Goal: Information Seeking & Learning: Compare options

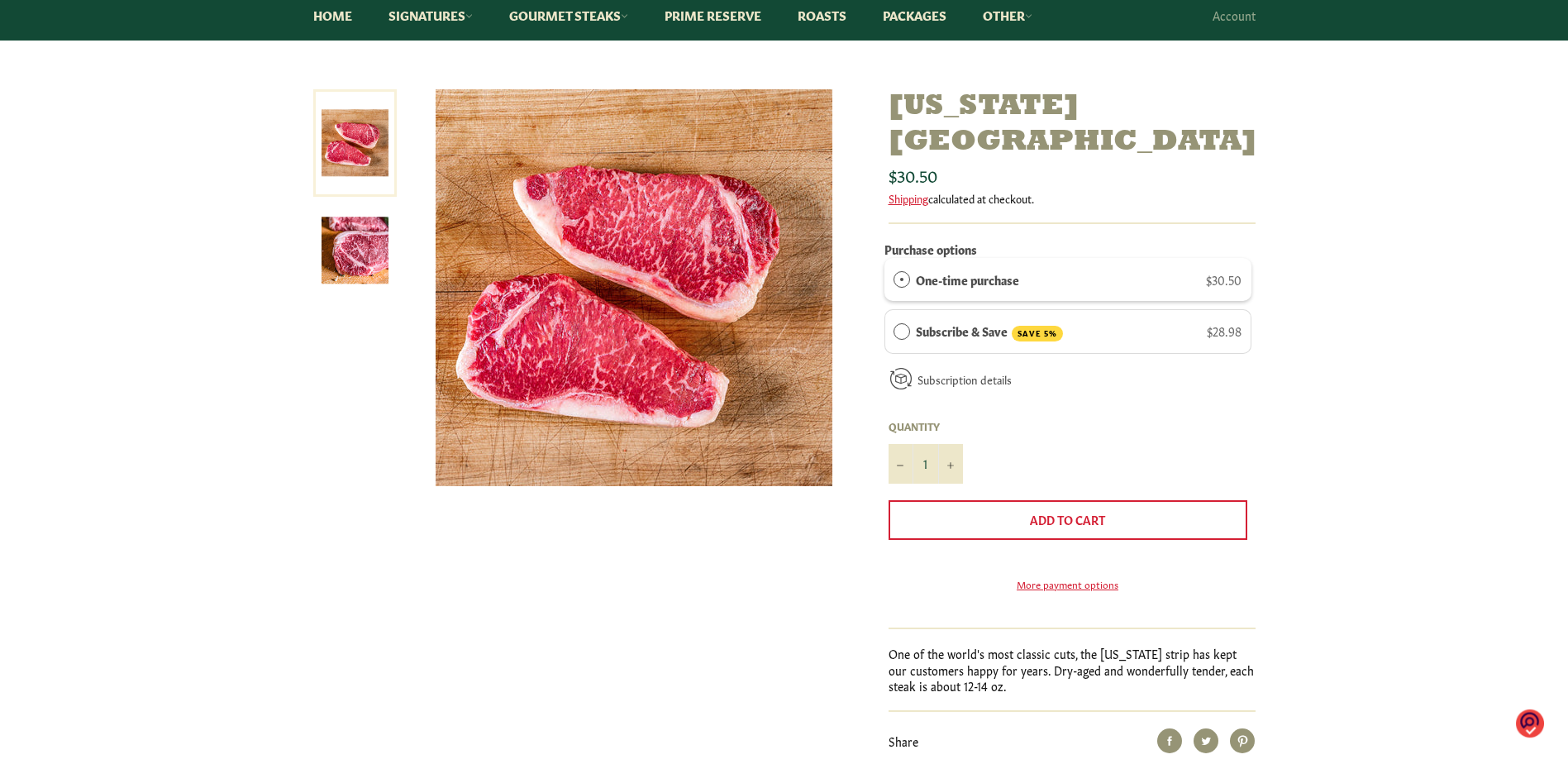
scroll to position [166, 0]
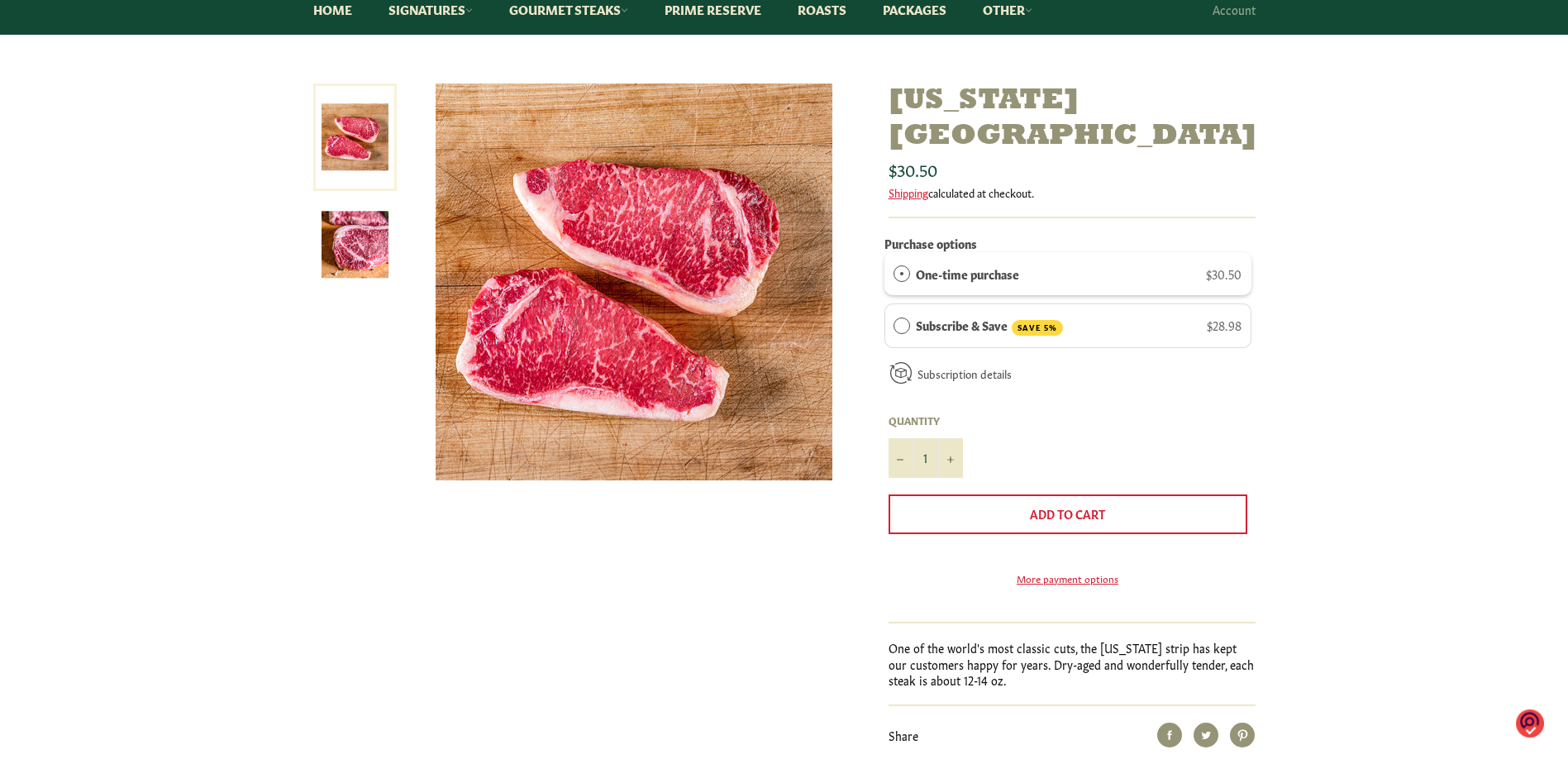
click at [371, 236] on img at bounding box center [355, 244] width 67 height 67
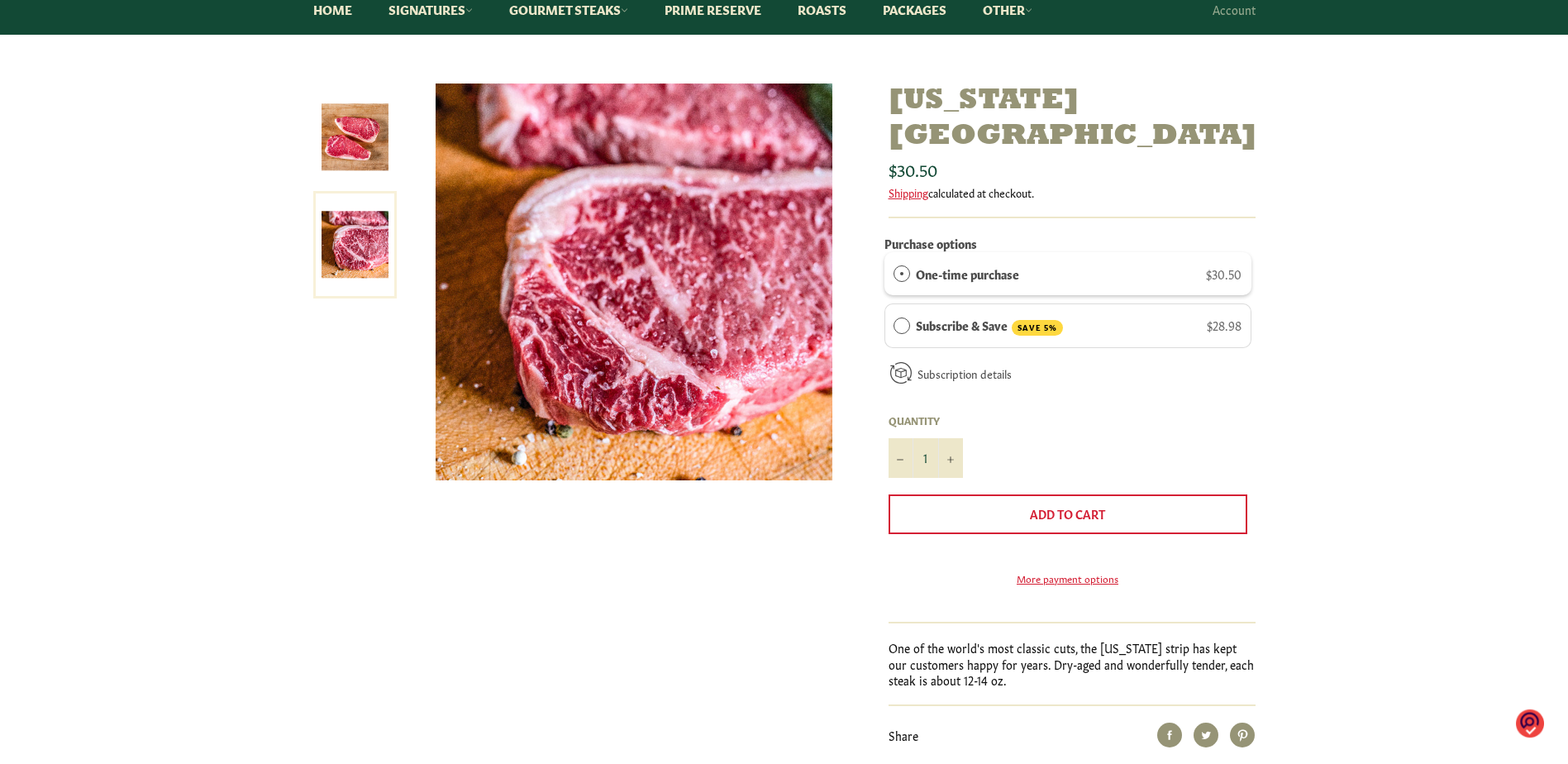
click at [343, 135] on img at bounding box center [355, 136] width 67 height 67
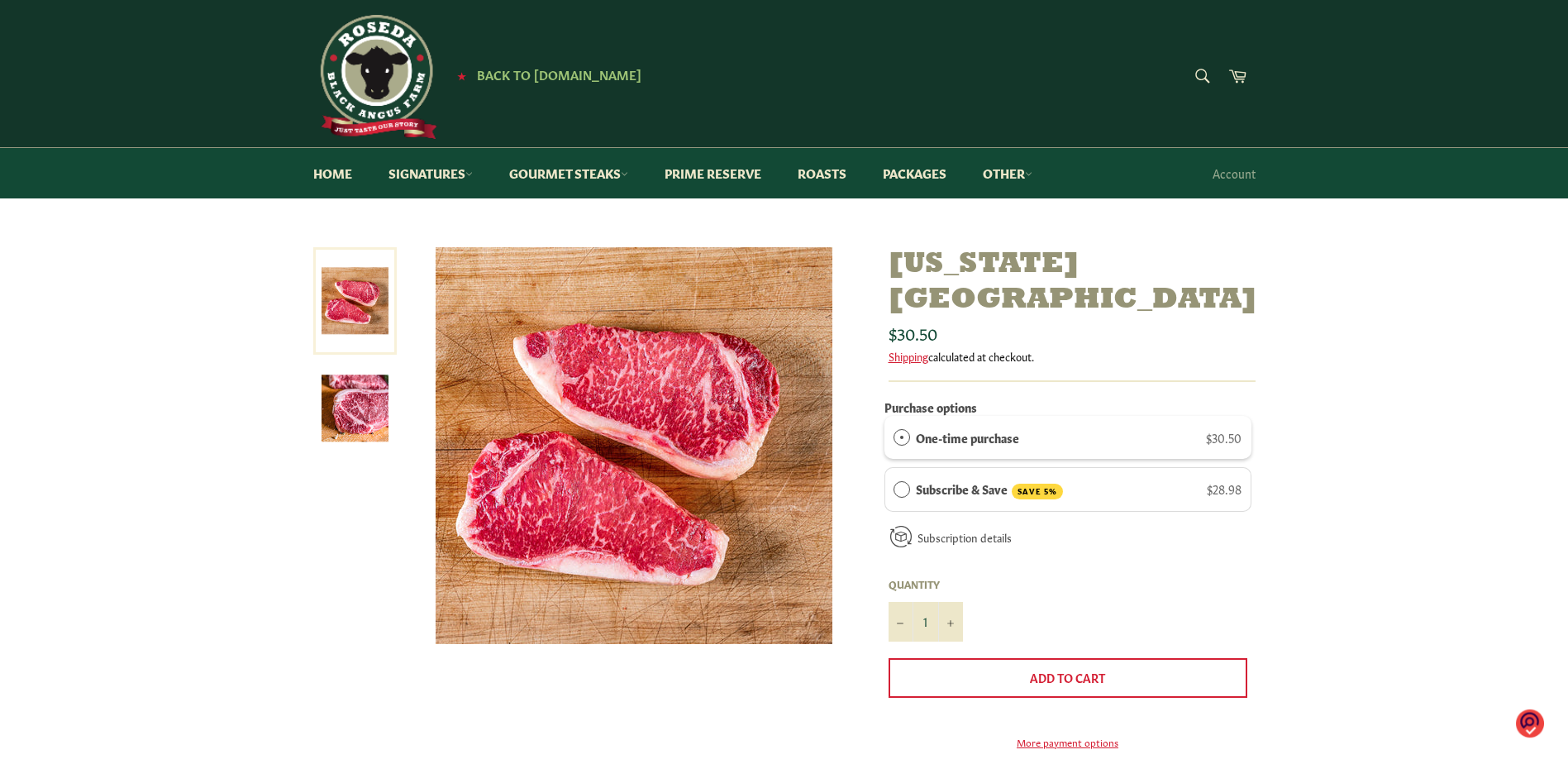
scroll to position [0, 0]
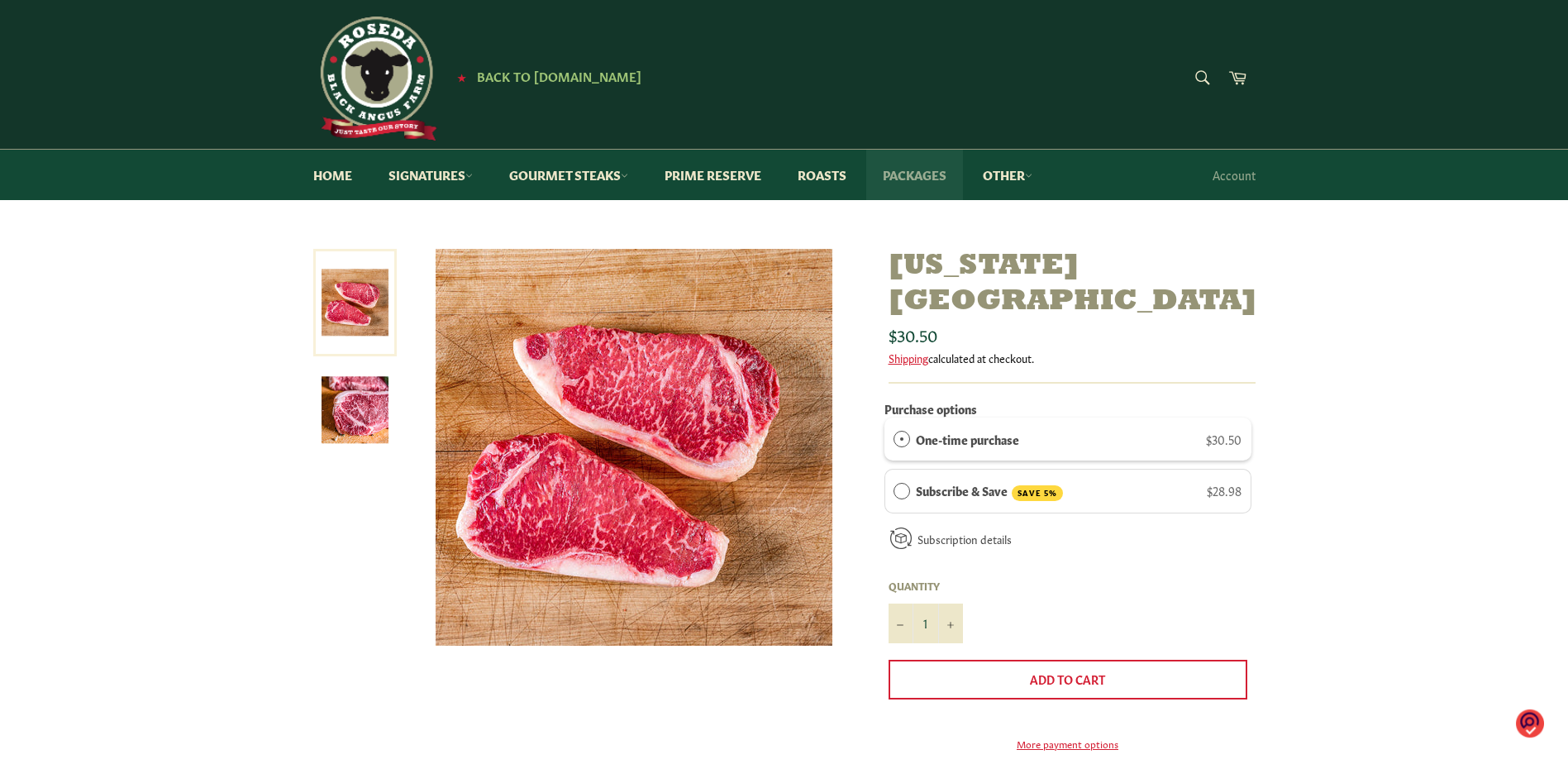
click at [897, 179] on link "Packages" at bounding box center [914, 175] width 97 height 51
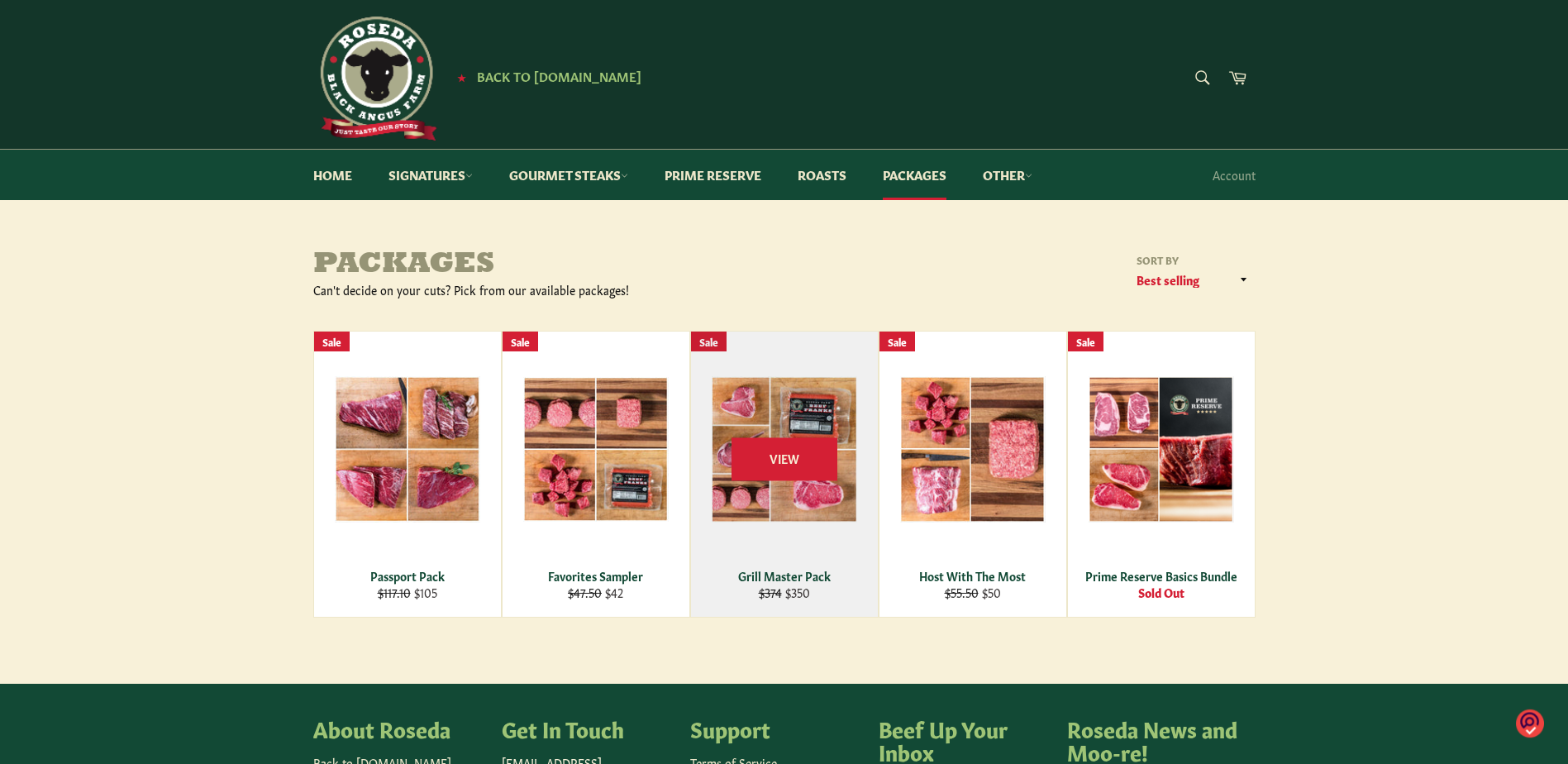
click at [788, 566] on div "View" at bounding box center [784, 474] width 187 height 285
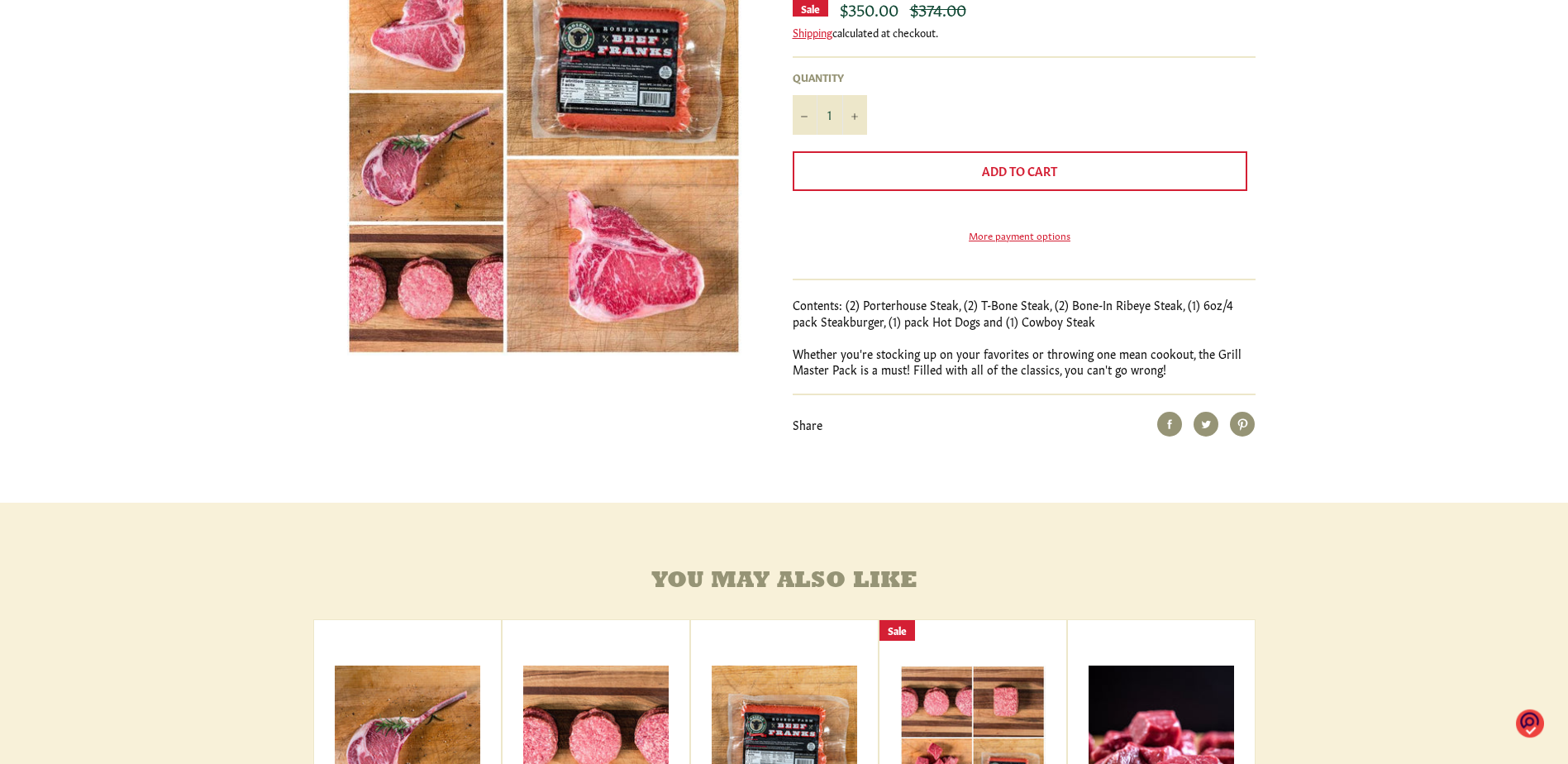
scroll to position [40, 0]
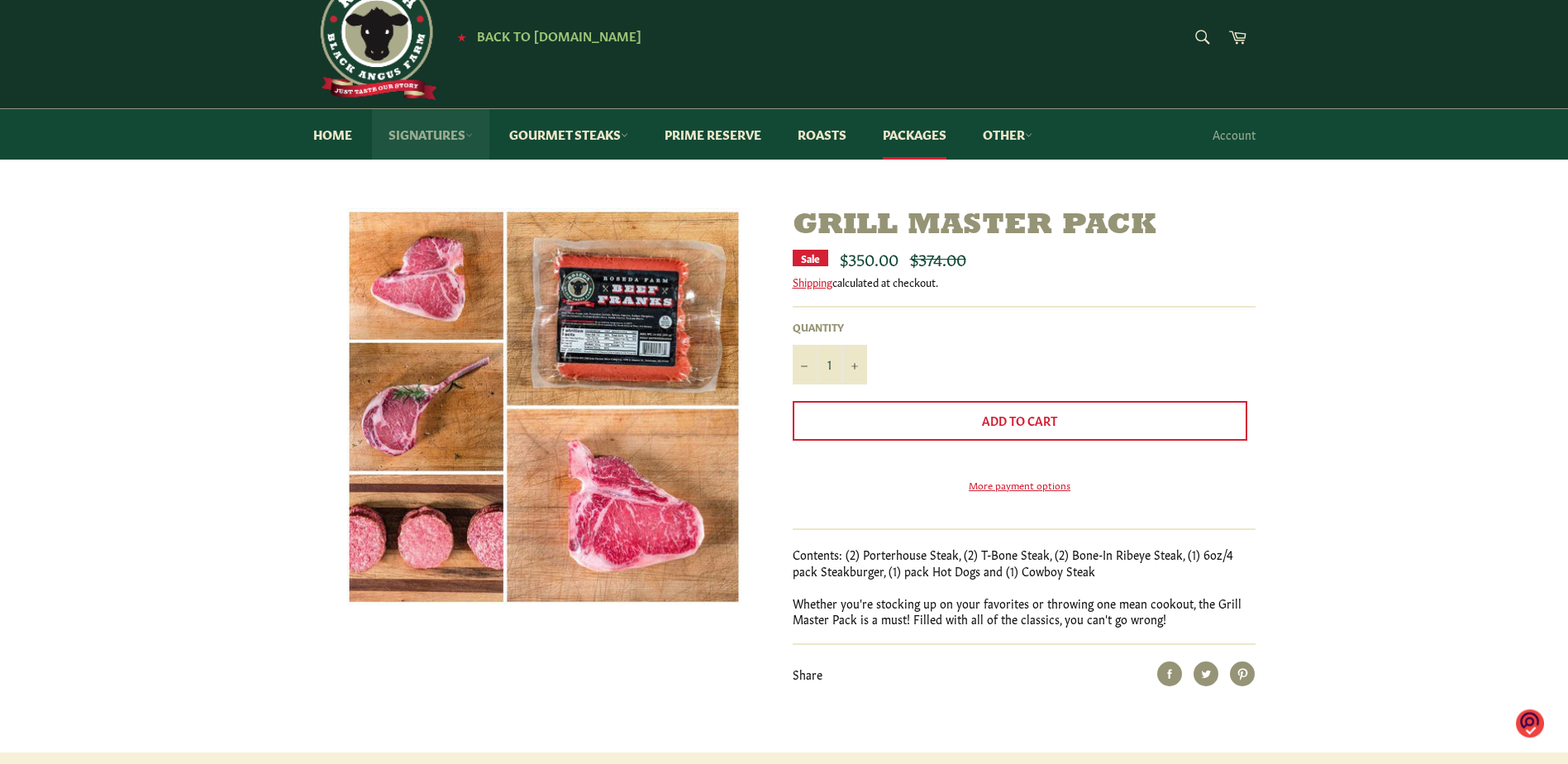
click at [396, 136] on link "Signatures" at bounding box center [430, 134] width 118 height 51
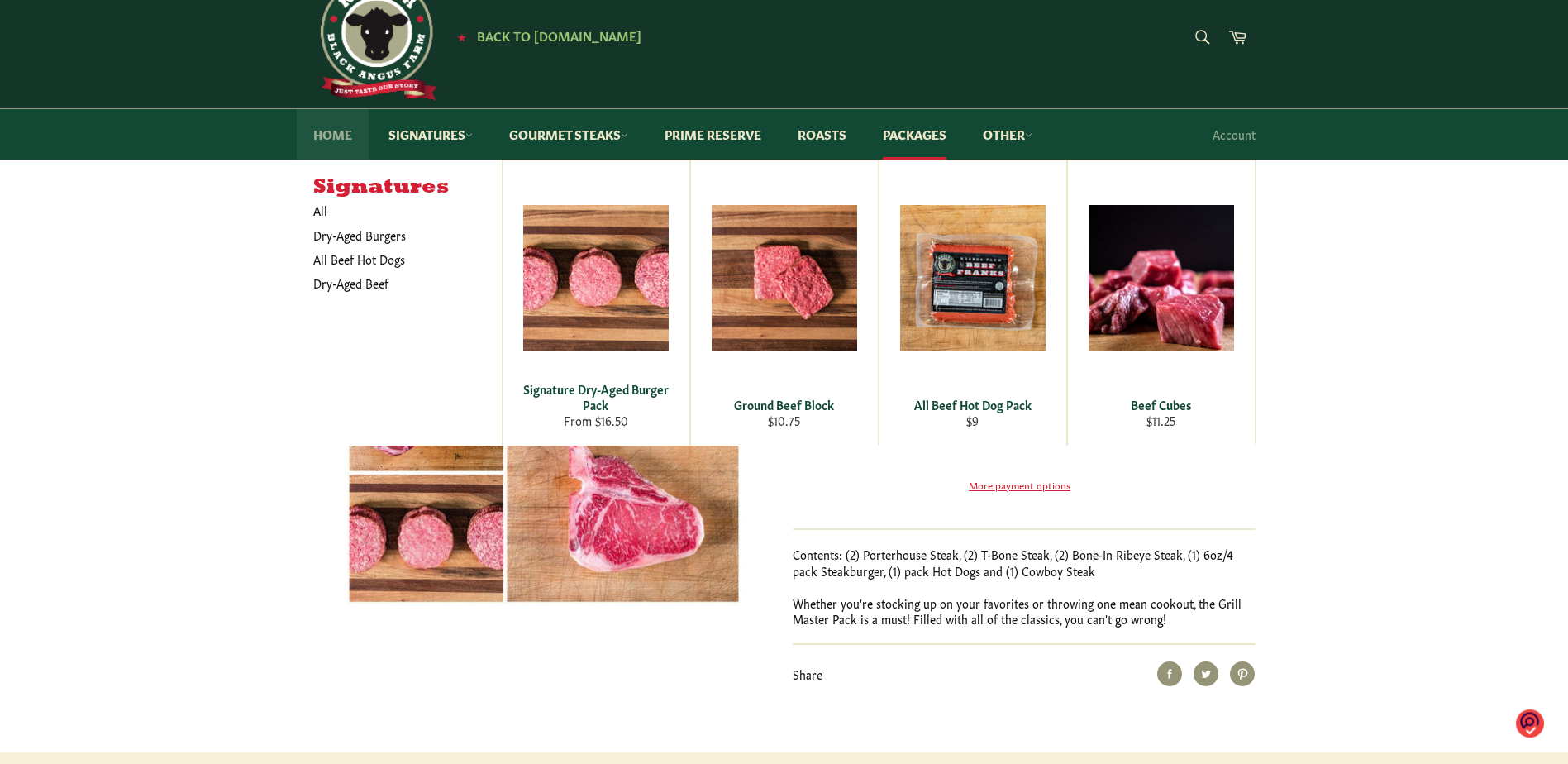
click at [334, 140] on link "Home" at bounding box center [332, 134] width 72 height 51
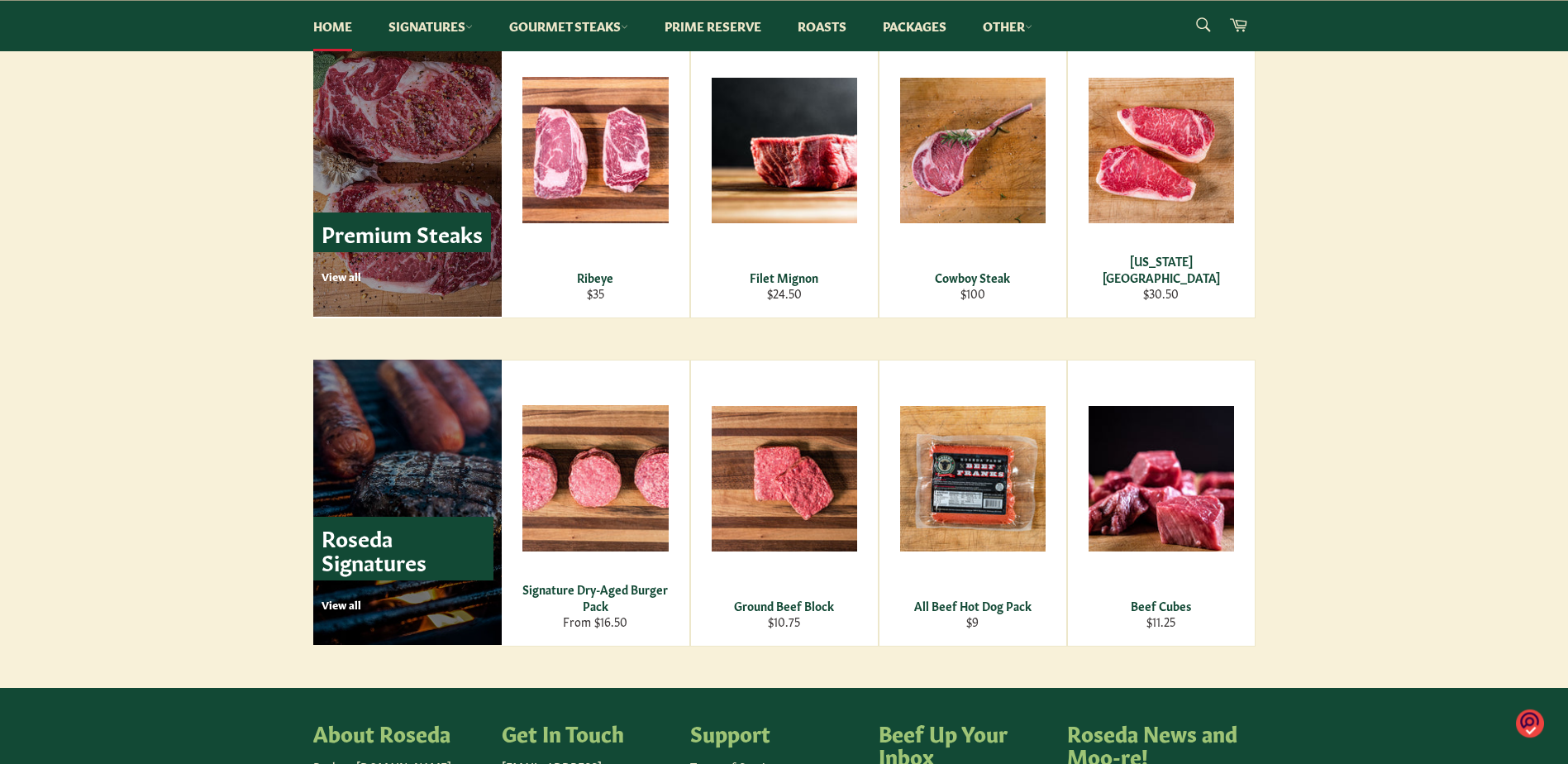
scroll to position [1902, 0]
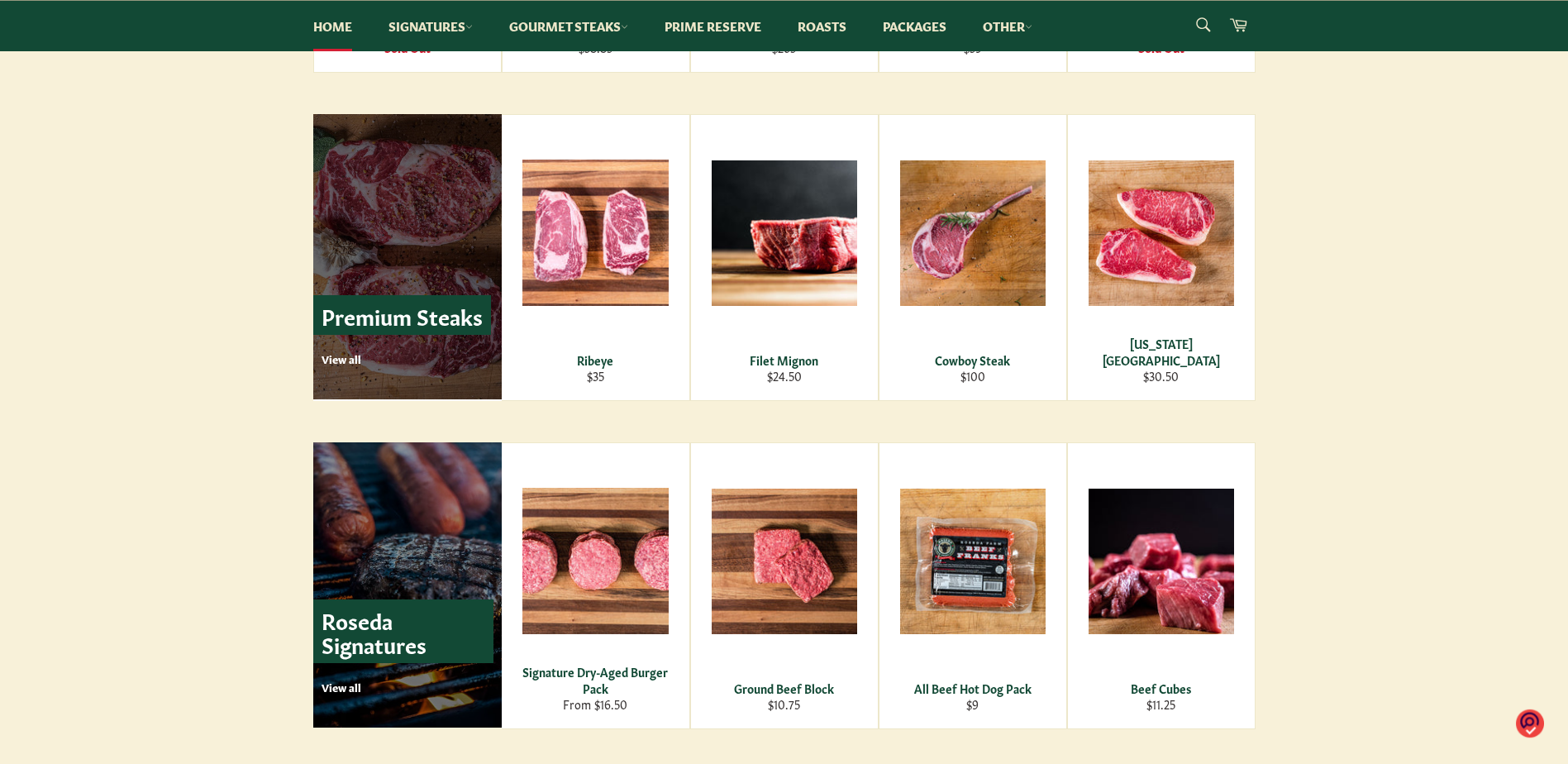
click at [440, 333] on p "Premium Steaks" at bounding box center [402, 315] width 177 height 40
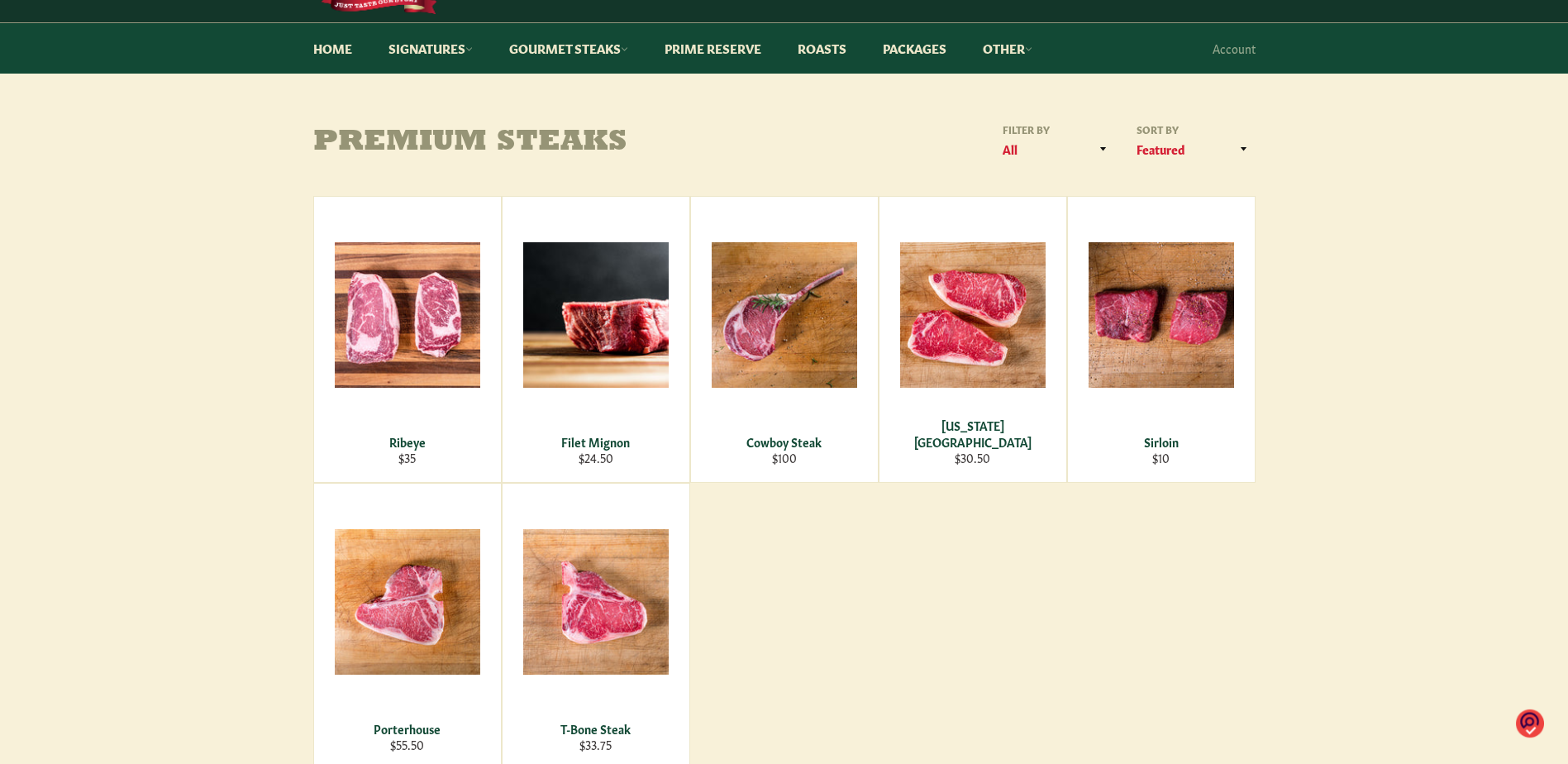
scroll to position [166, 0]
